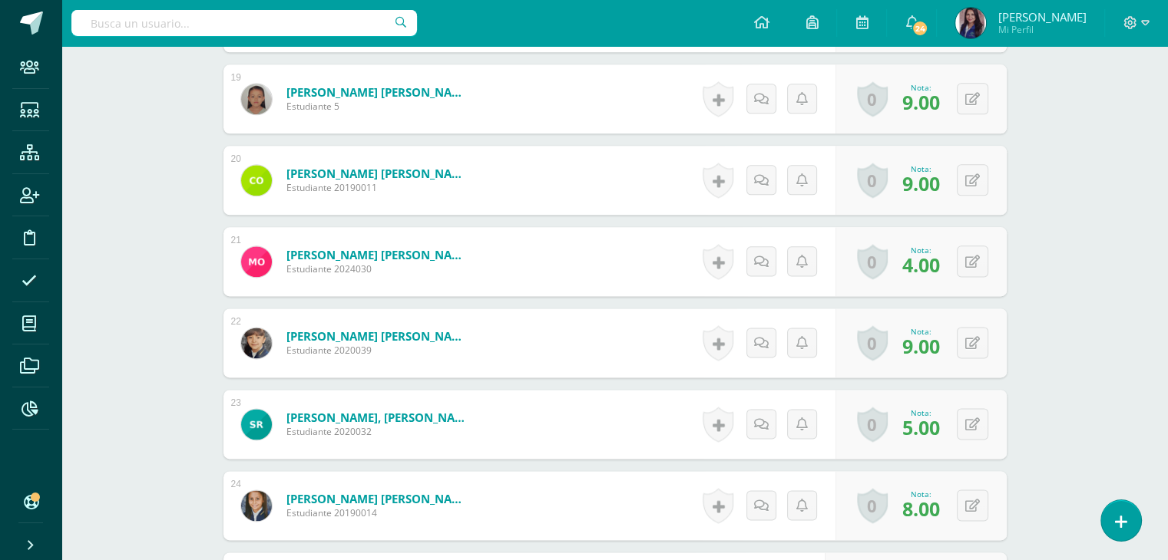
scroll to position [1934, 0]
click at [972, 422] on button at bounding box center [982, 424] width 32 height 32
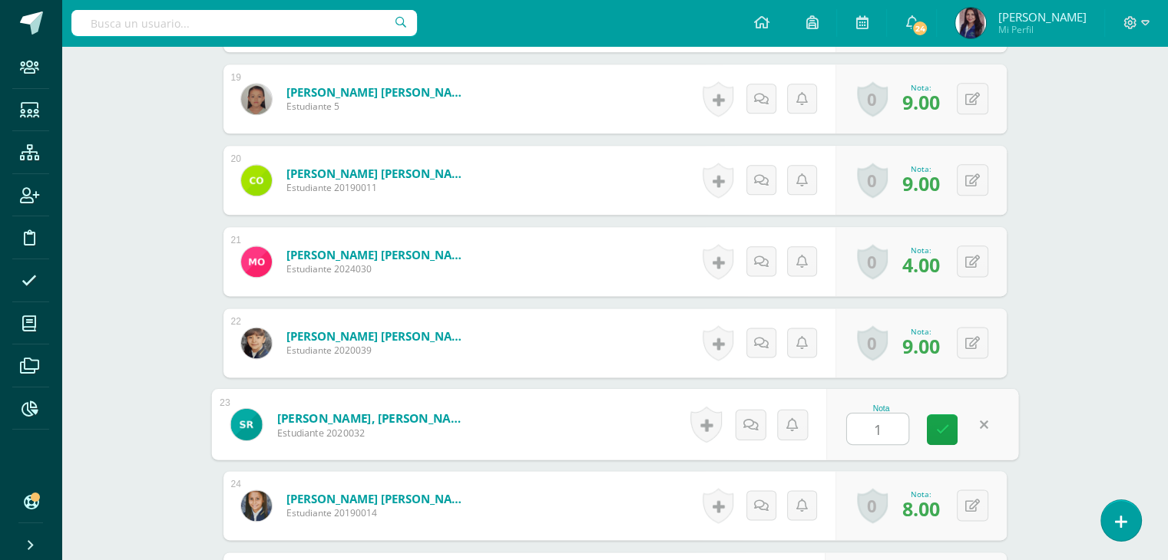
type input "10"
click at [941, 424] on icon at bounding box center [942, 429] width 14 height 13
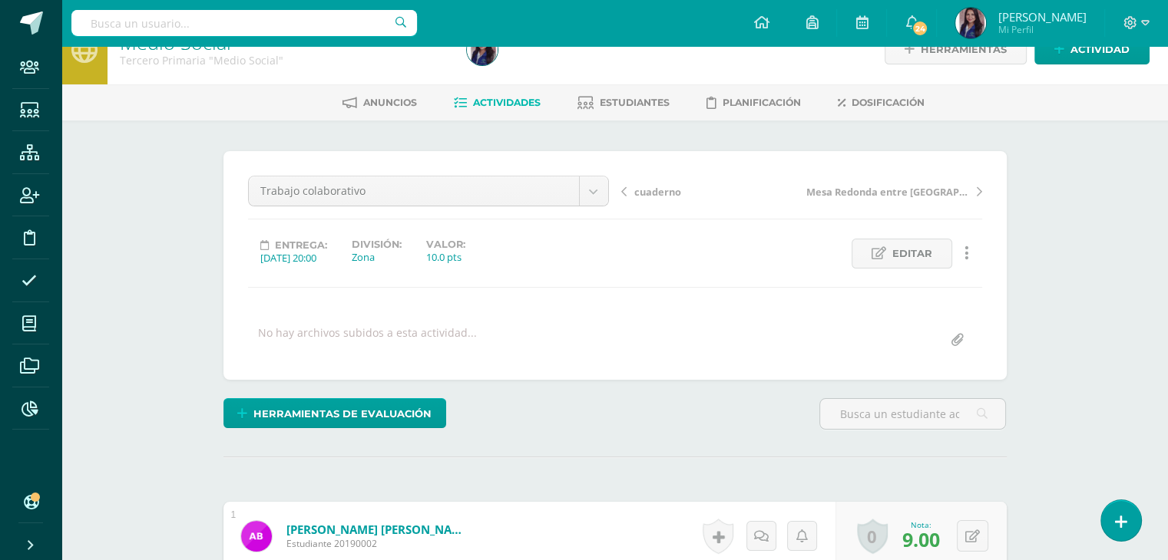
scroll to position [0, 0]
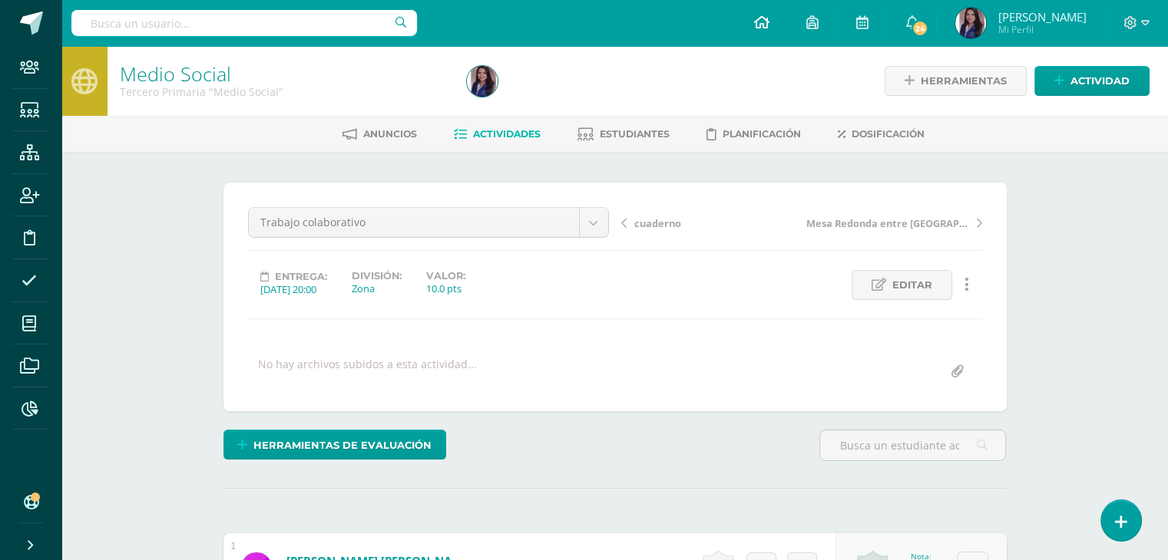
click at [768, 34] on link at bounding box center [761, 23] width 52 height 46
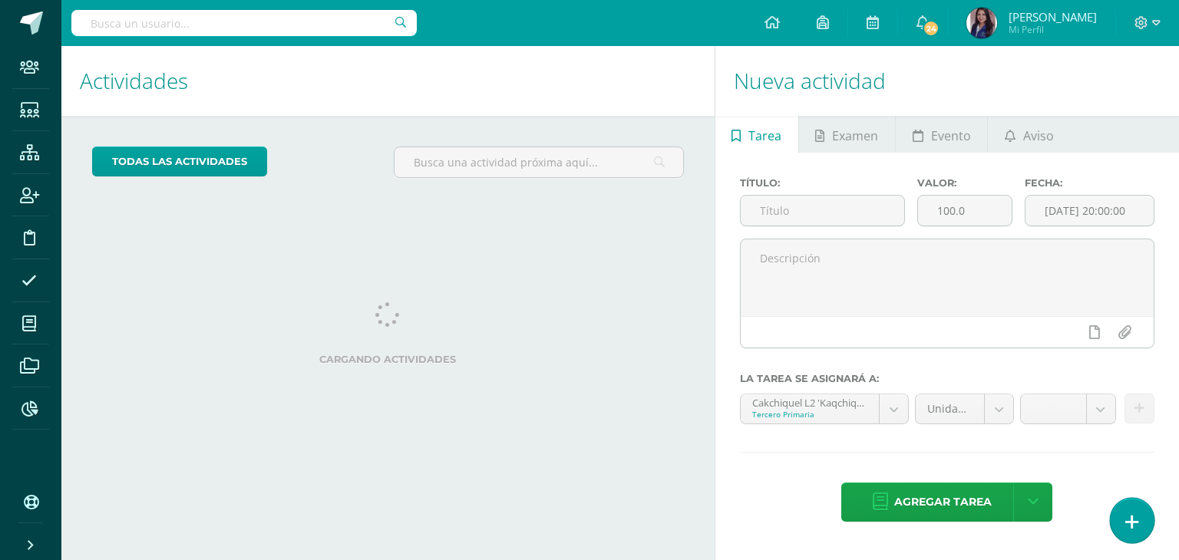
click at [1127, 520] on icon at bounding box center [1132, 523] width 14 height 18
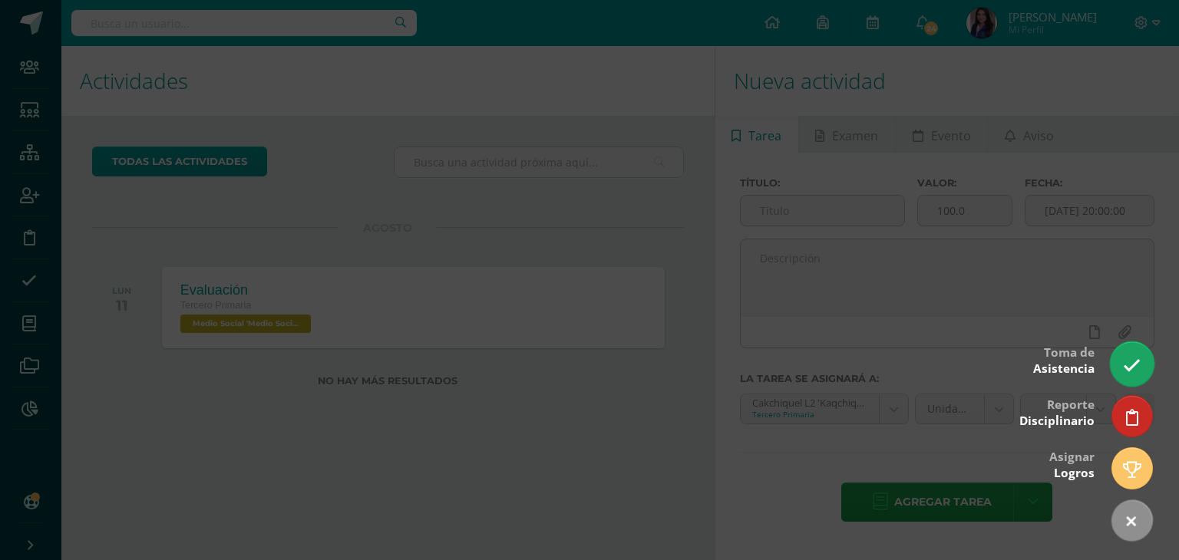
click at [1133, 372] on icon at bounding box center [1132, 366] width 18 height 18
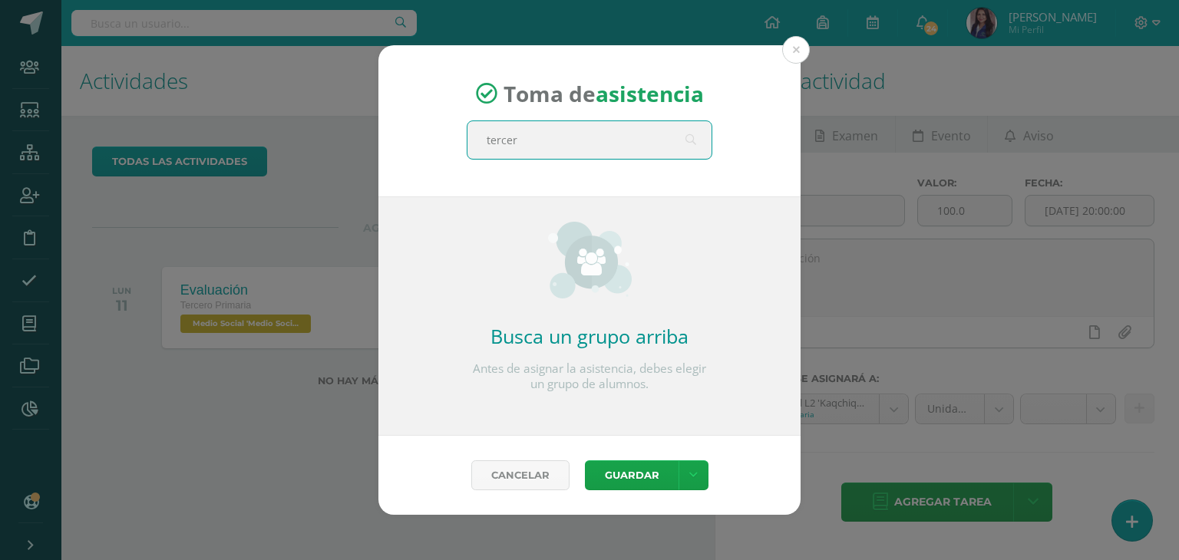
type input "tercero"
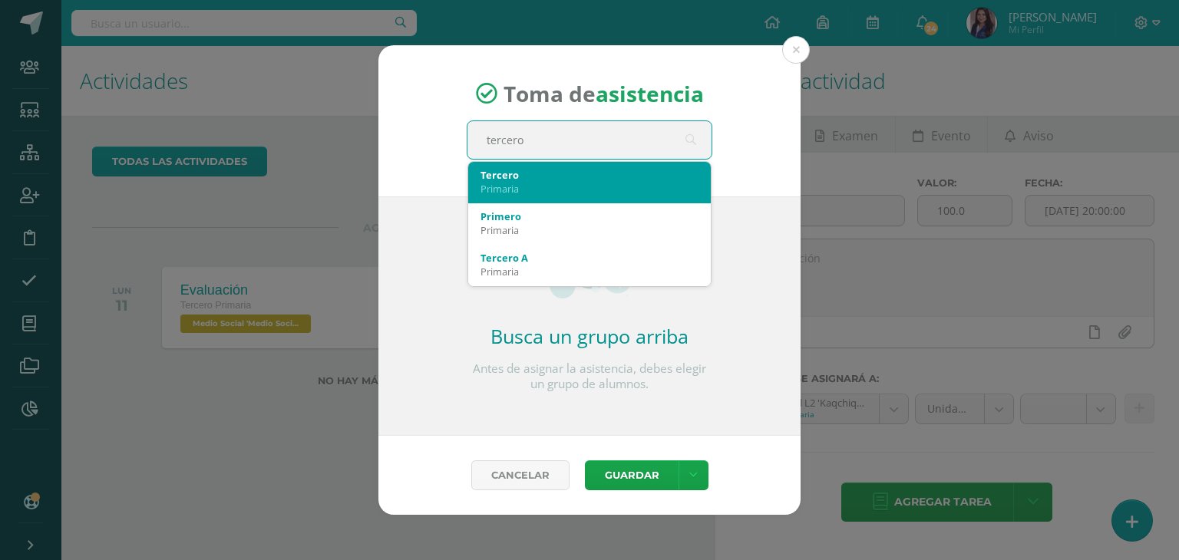
click at [527, 187] on div "Primaria" at bounding box center [590, 189] width 218 height 14
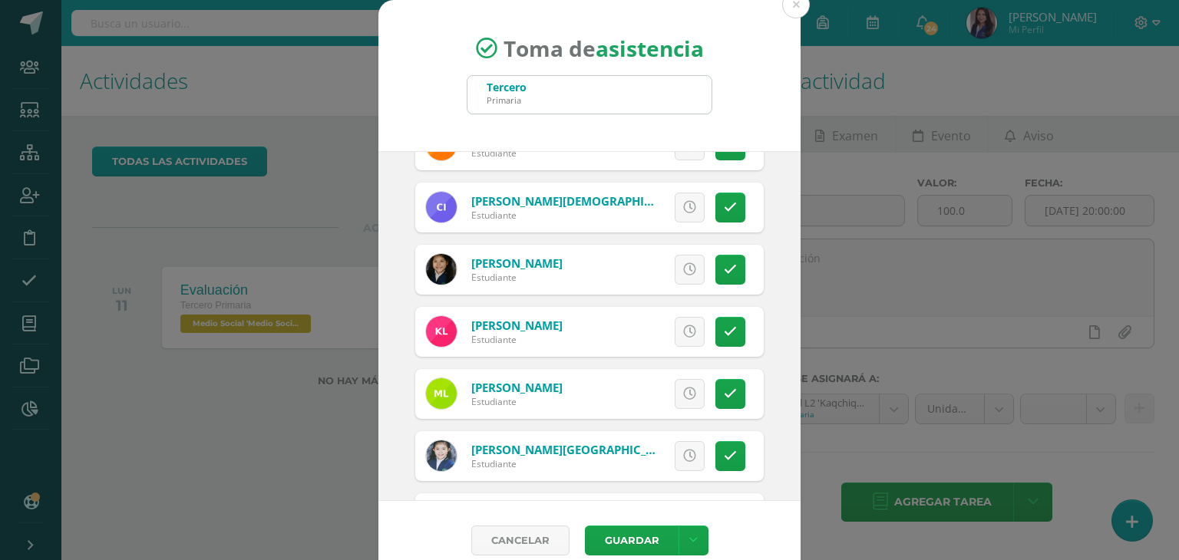
scroll to position [780, 0]
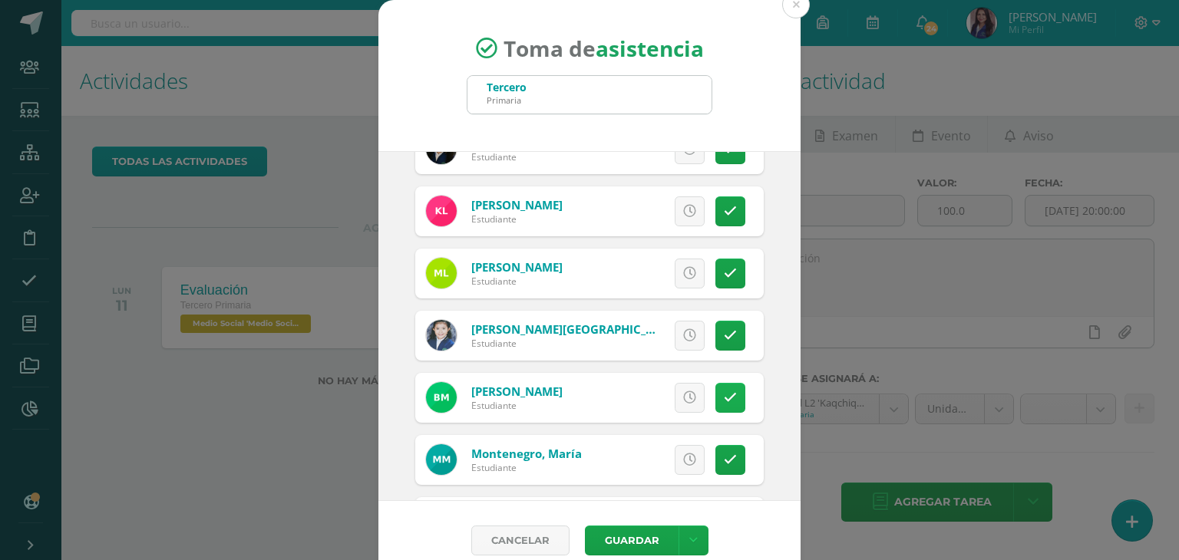
click at [719, 403] on link at bounding box center [730, 398] width 30 height 30
click at [657, 403] on span "Excusa" at bounding box center [663, 398] width 42 height 28
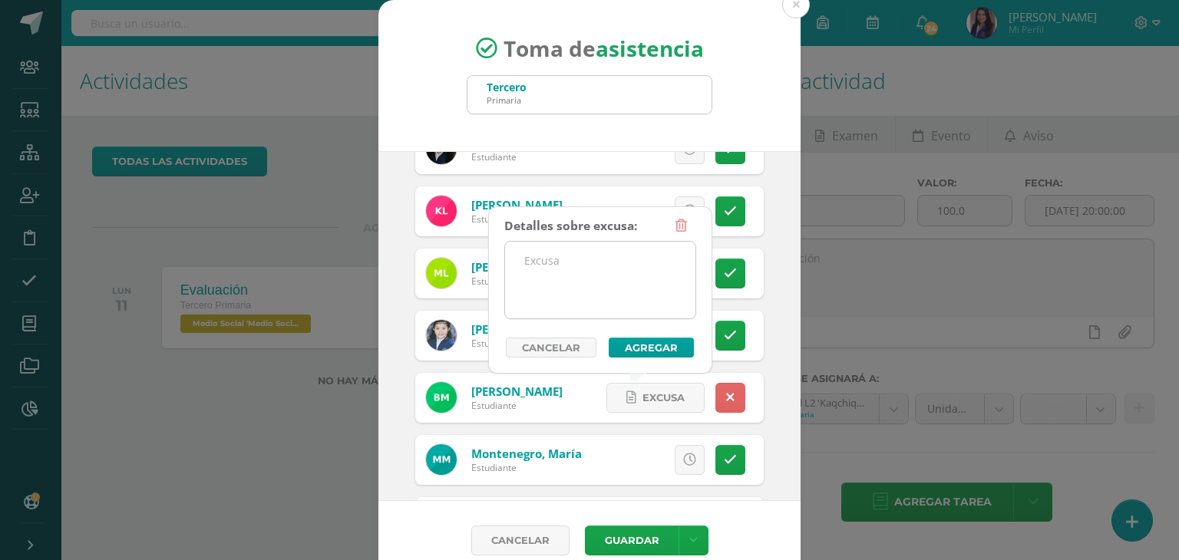
click at [553, 276] on textarea at bounding box center [600, 280] width 190 height 77
type textarea "S"
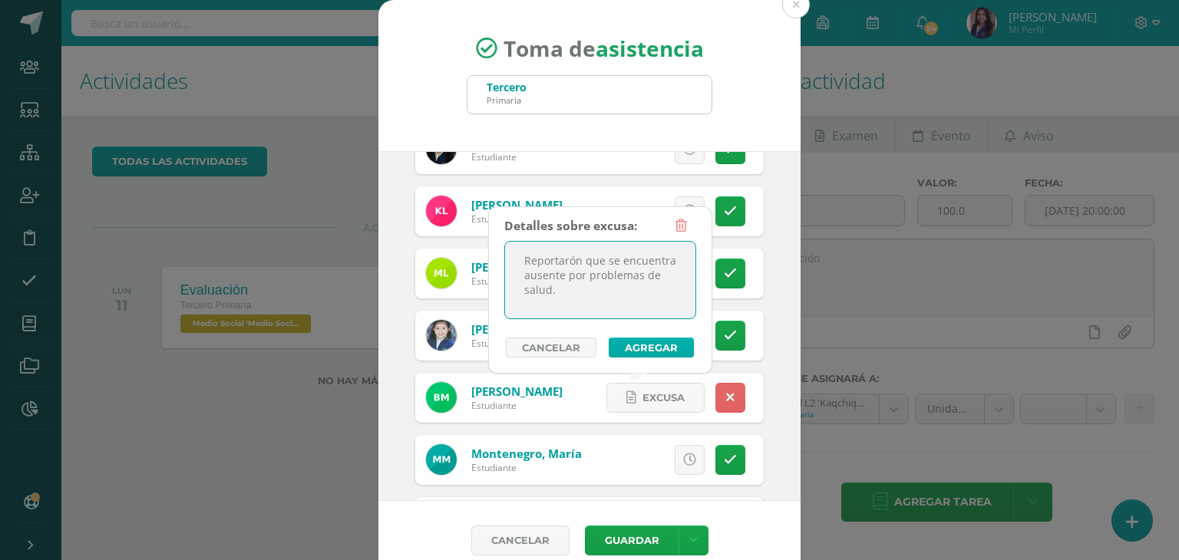
click at [648, 349] on button "Agregar" at bounding box center [651, 348] width 85 height 20
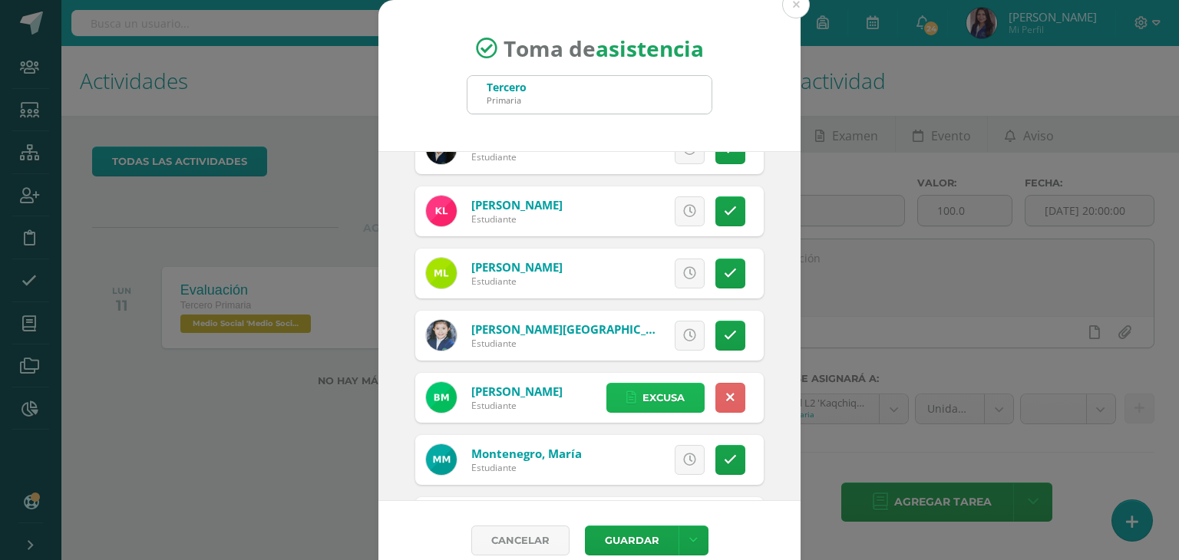
click at [651, 392] on span "Excusa" at bounding box center [663, 398] width 42 height 28
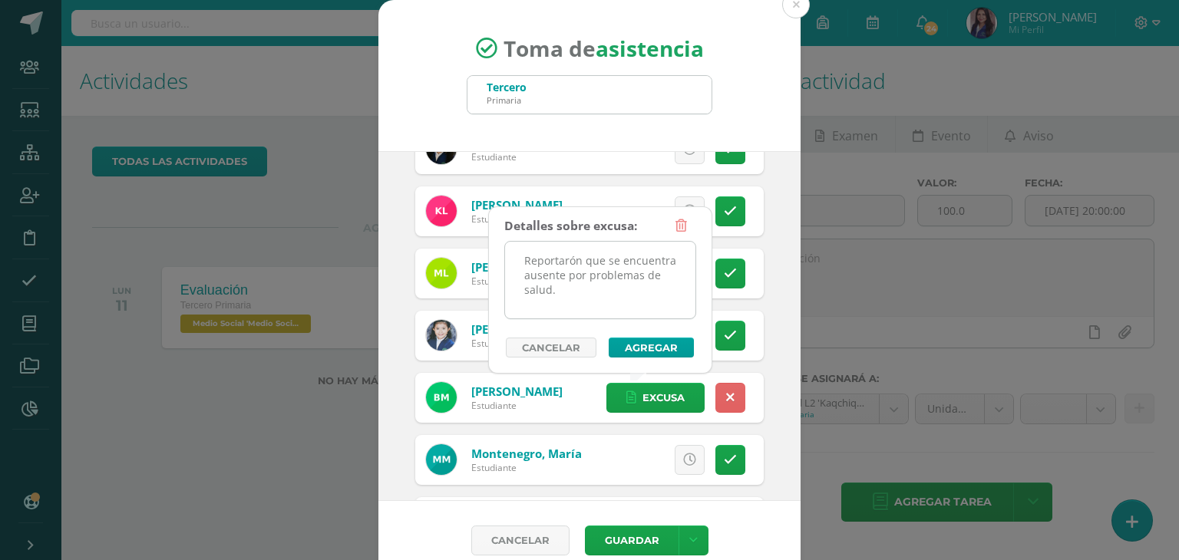
click at [586, 300] on textarea "Reportarón que se encuentra ausente por problemas de salud." at bounding box center [600, 280] width 190 height 77
click at [576, 259] on textarea "Reportarón que se encuentra ausente por problemas de salud." at bounding box center [600, 280] width 190 height 77
click at [568, 284] on textarea "Reportaron que se encuentra ausente por problemas de salud." at bounding box center [600, 280] width 190 height 77
click at [580, 264] on textarea "Reportaron que se encuentra ausente por problemas de salud." at bounding box center [600, 280] width 190 height 77
click at [614, 262] on textarea "que se encuentra ausente por problemas de salud." at bounding box center [600, 280] width 190 height 77
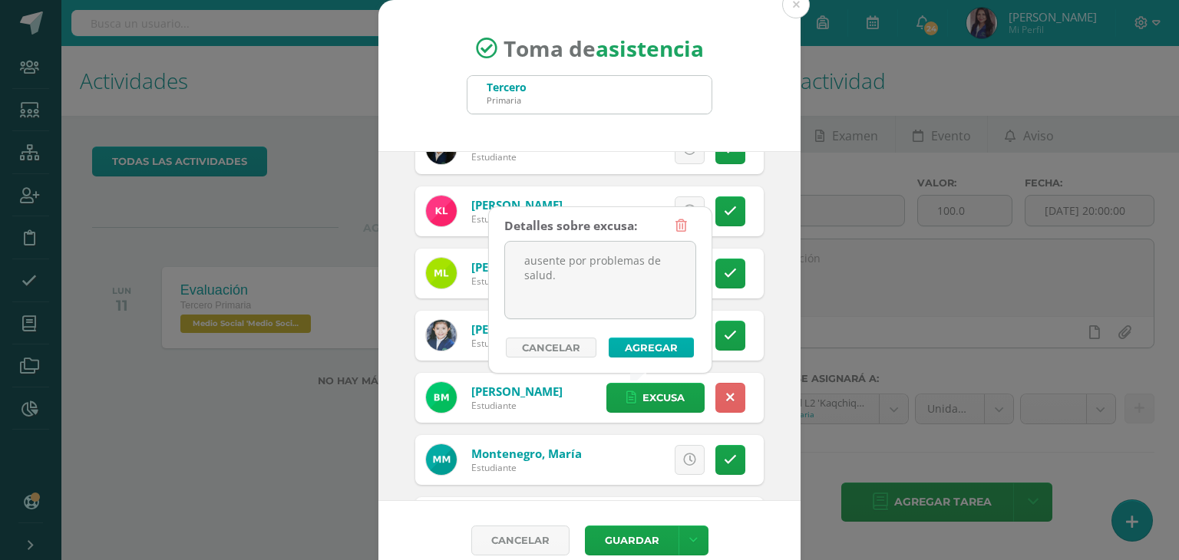
type textarea "ausente por problemas de salud."
click at [666, 348] on button "Agregar" at bounding box center [651, 348] width 85 height 20
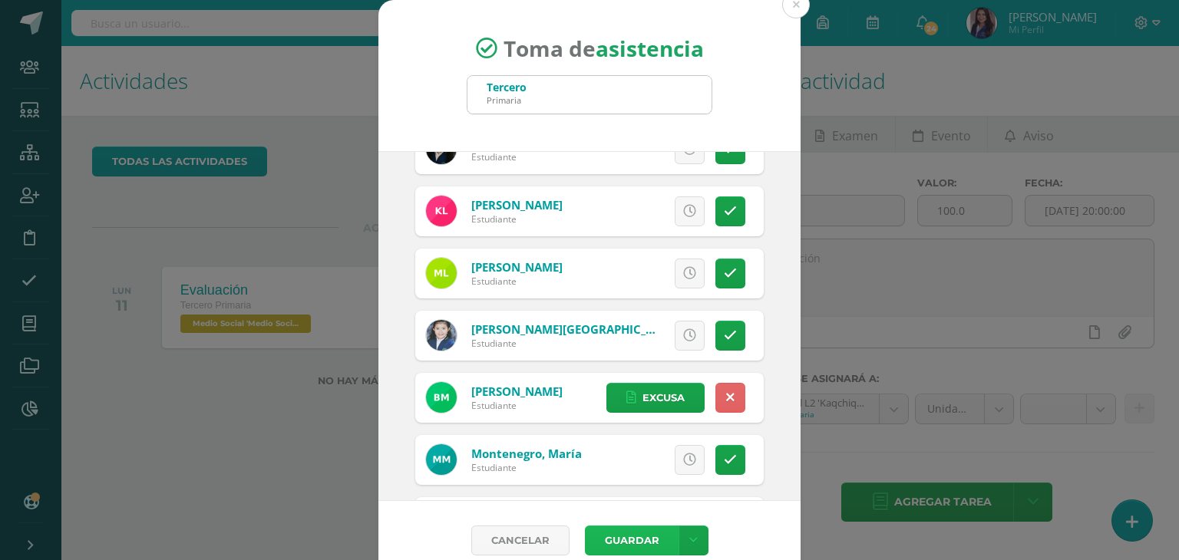
click at [654, 526] on button "Guardar" at bounding box center [632, 541] width 94 height 30
